Goal: Task Accomplishment & Management: Use online tool/utility

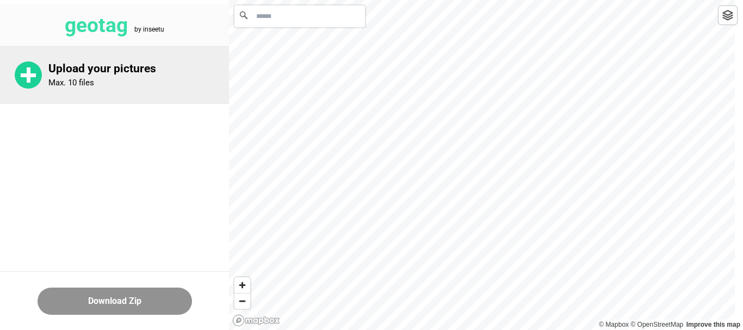
click at [34, 71] on circle at bounding box center [28, 74] width 27 height 27
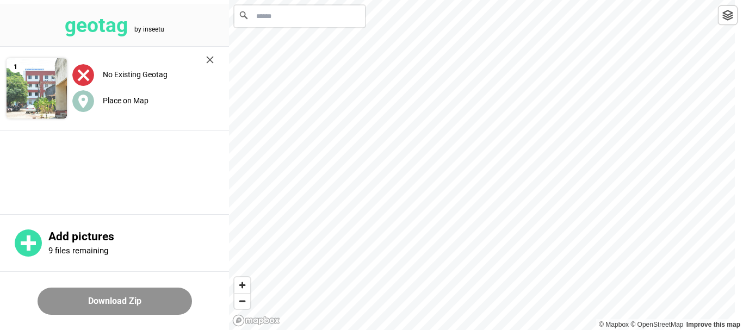
click at [270, 12] on input "Search" at bounding box center [299, 16] width 131 height 22
click at [133, 103] on label "Place on Map" at bounding box center [126, 100] width 46 height 9
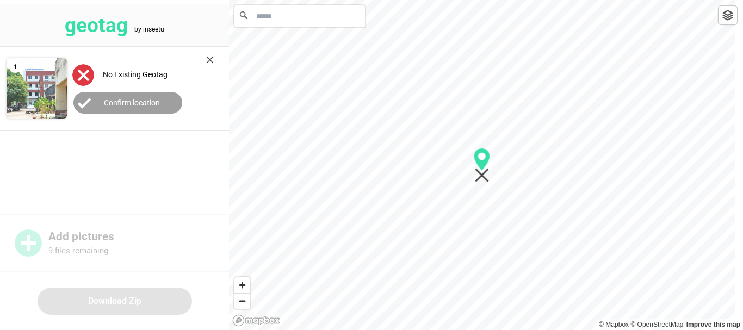
click at [272, 18] on input "Search" at bounding box center [299, 16] width 131 height 22
click at [481, 163] on icon "Map marker" at bounding box center [482, 159] width 16 height 23
type input "**********"
click at [134, 102] on label "Confirm location" at bounding box center [132, 102] width 56 height 9
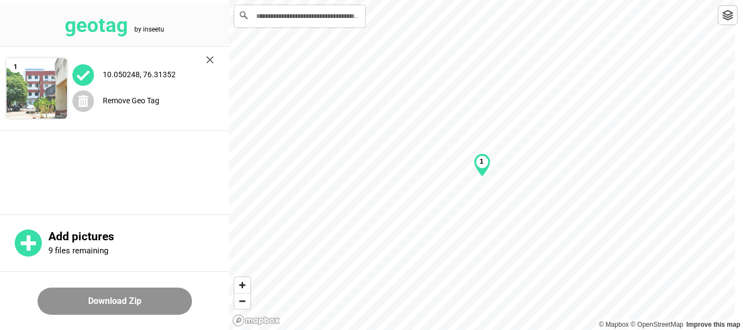
click at [123, 301] on button "Download Zip" at bounding box center [115, 301] width 154 height 27
click at [482, 167] on div "1" at bounding box center [482, 165] width 17 height 24
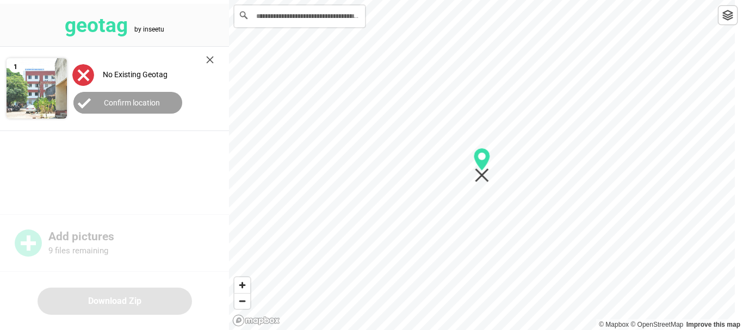
click at [138, 101] on label "Confirm location" at bounding box center [132, 102] width 56 height 9
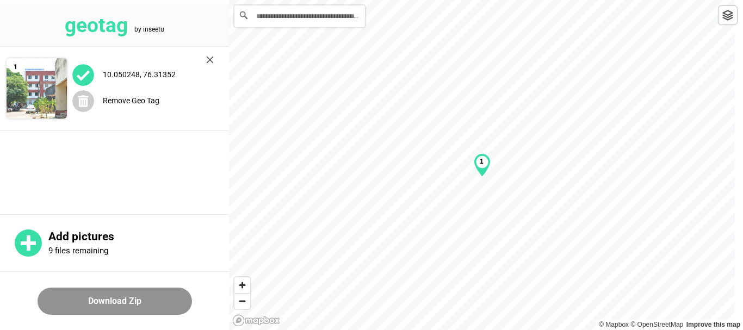
click at [171, 73] on label "10.050248, 76.31352" at bounding box center [139, 74] width 73 height 9
click at [79, 70] on img at bounding box center [83, 75] width 22 height 22
click at [41, 86] on img at bounding box center [37, 88] width 60 height 60
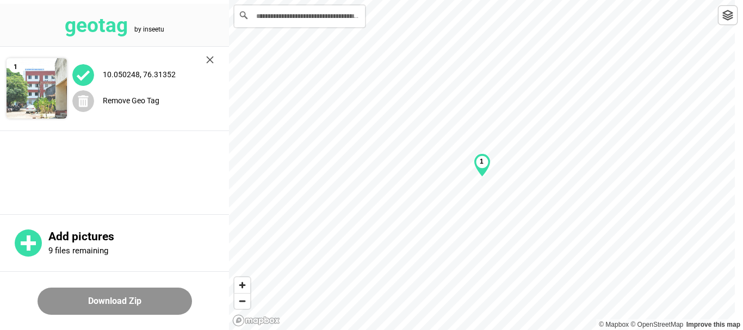
drag, startPoint x: 78, startPoint y: 77, endPoint x: 36, endPoint y: 85, distance: 42.7
click at [36, 85] on img at bounding box center [37, 88] width 60 height 60
click at [485, 160] on div "1" at bounding box center [482, 165] width 17 height 24
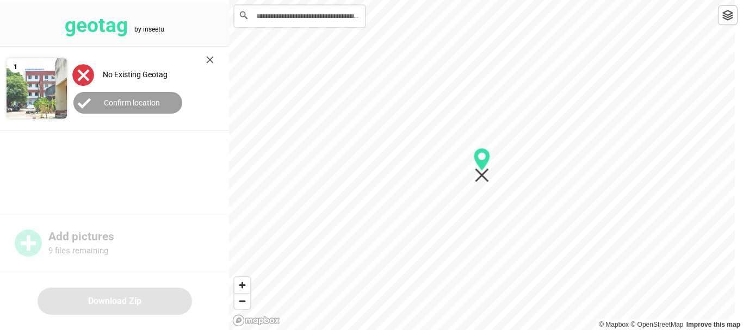
click at [133, 105] on label "Confirm location" at bounding box center [132, 102] width 56 height 9
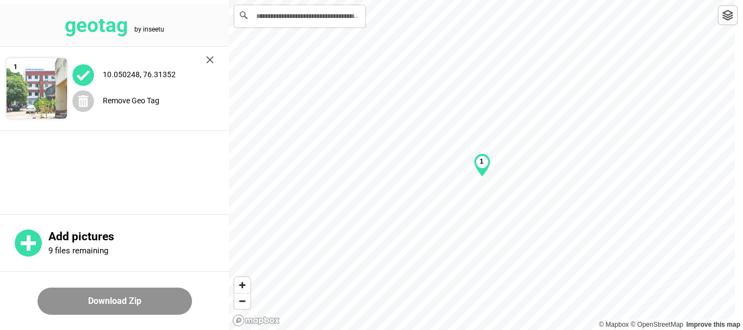
click at [84, 76] on img at bounding box center [83, 75] width 22 height 22
click at [55, 83] on img at bounding box center [37, 88] width 60 height 60
click at [130, 301] on button "Download Zip" at bounding box center [115, 301] width 154 height 27
click at [250, 282] on span "Zoom in" at bounding box center [242, 285] width 16 height 16
